Goal: Find specific page/section: Find specific page/section

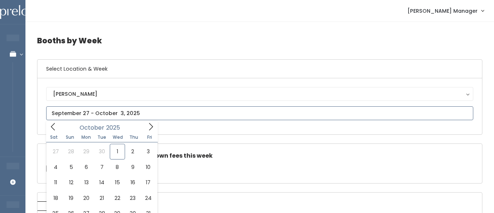
click at [96, 112] on input "text" at bounding box center [259, 113] width 427 height 14
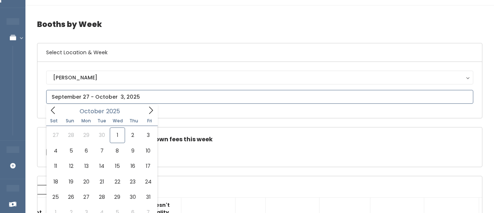
scroll to position [21, 0]
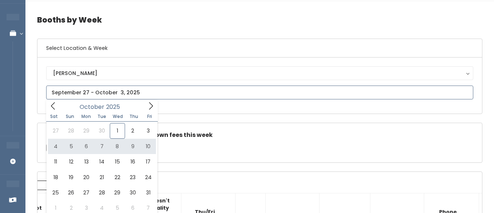
type input "October 4 to October 10"
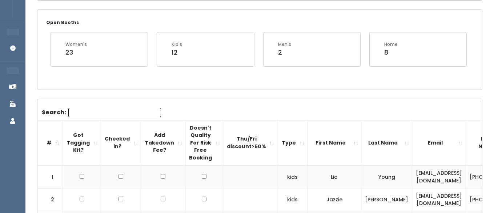
scroll to position [104, 0]
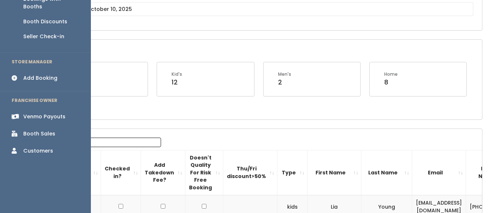
click at [31, 130] on div "Booth Sales" at bounding box center [39, 134] width 32 height 8
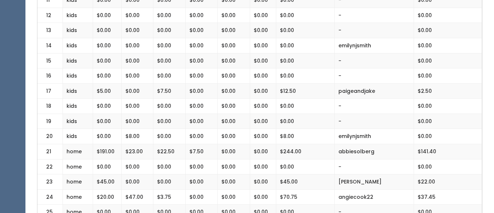
scroll to position [348, 0]
